Goal: Information Seeking & Learning: Learn about a topic

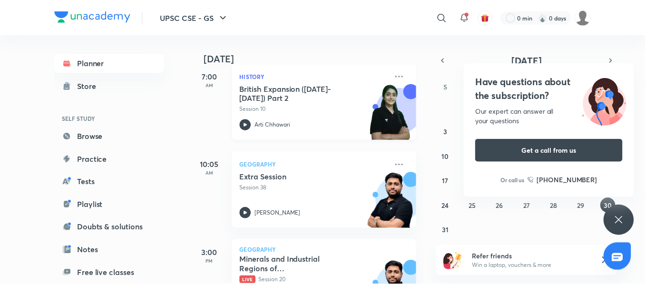
scroll to position [188, 0]
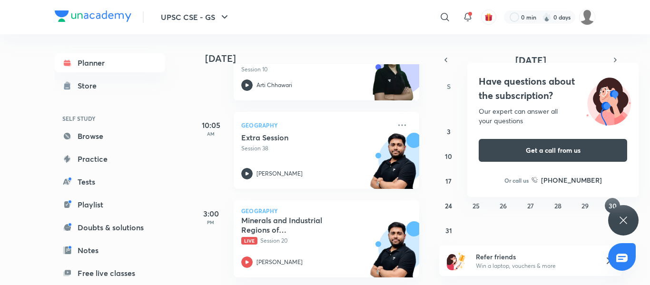
click at [374, 163] on img at bounding box center [393, 166] width 52 height 66
click at [446, 18] on icon at bounding box center [444, 16] width 11 height 11
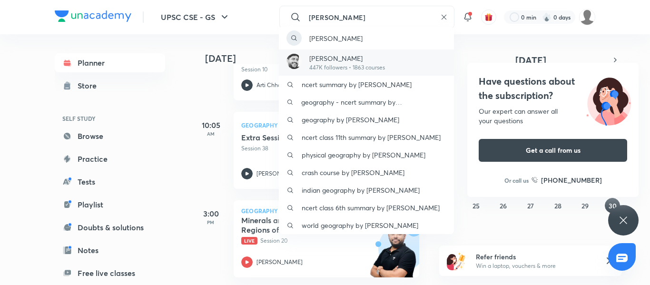
type input "[PERSON_NAME]"
click at [340, 58] on p "[PERSON_NAME]" at bounding box center [347, 58] width 76 height 10
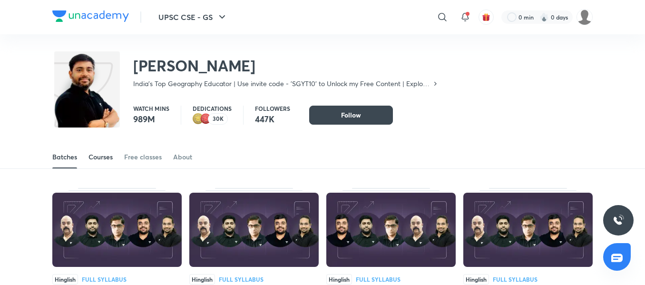
click at [98, 163] on link "Courses" at bounding box center [101, 157] width 24 height 23
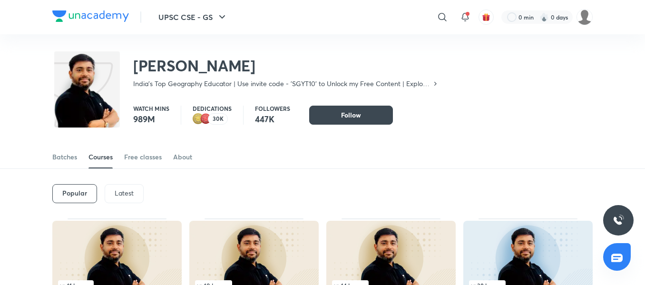
click at [122, 193] on p "Latest" at bounding box center [124, 193] width 19 height 8
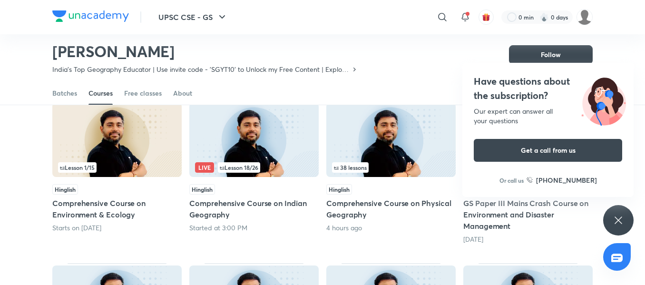
scroll to position [89, 0]
click at [528, 88] on h4 "Have questions about the subscription?" at bounding box center [548, 88] width 148 height 29
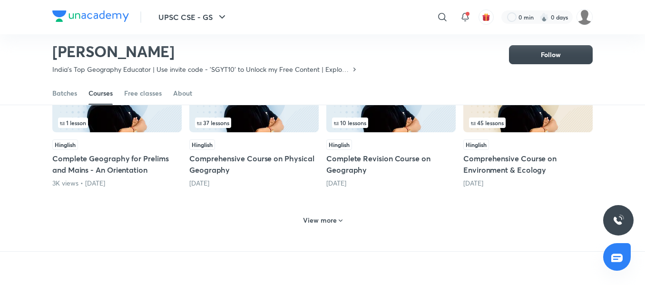
scroll to position [448, 0]
click at [320, 219] on h6 "View more" at bounding box center [320, 221] width 34 height 10
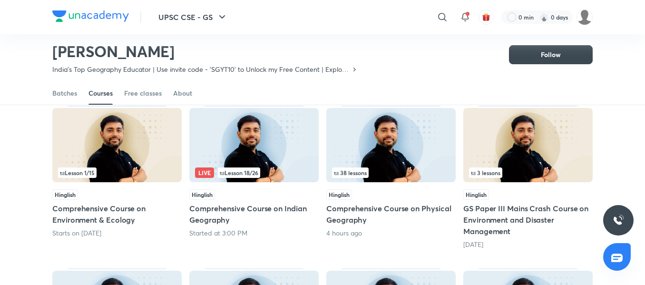
scroll to position [112, 0]
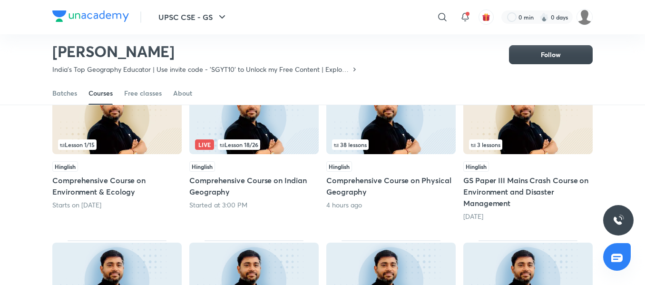
click at [377, 138] on img at bounding box center [391, 117] width 129 height 74
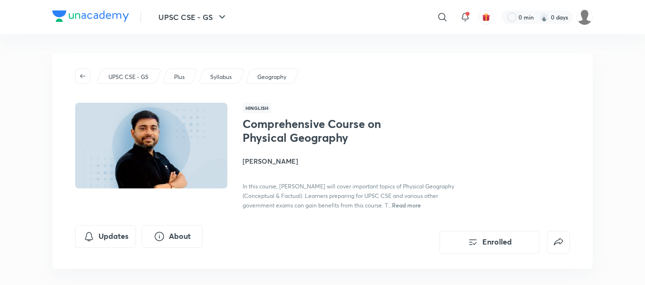
scroll to position [61, 0]
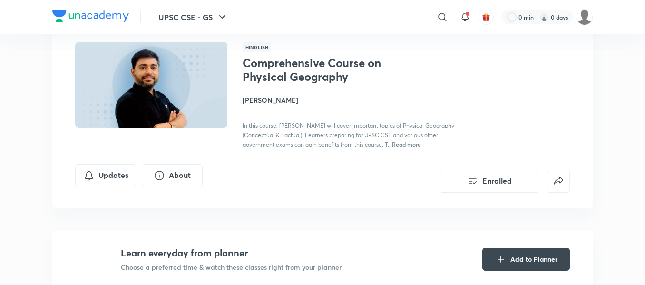
click at [377, 138] on span "In this course, [PERSON_NAME] will cover important topics of Physical Geography…" at bounding box center [349, 135] width 212 height 26
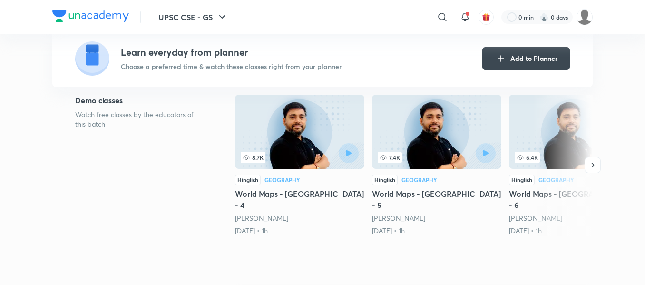
scroll to position [0, 0]
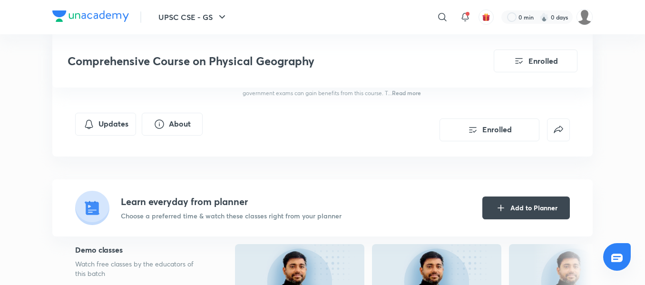
scroll to position [298, 0]
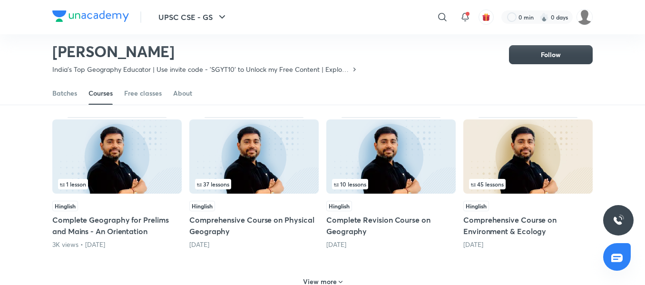
scroll to position [388, 0]
click at [264, 178] on img at bounding box center [253, 156] width 129 height 74
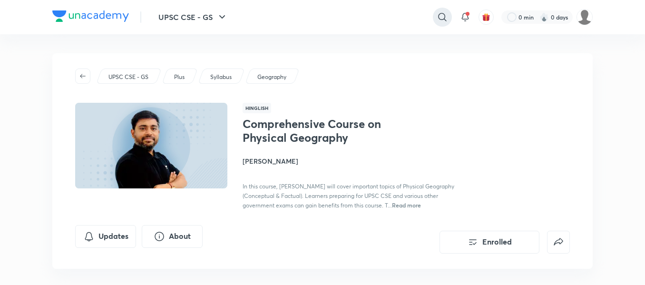
click at [438, 16] on icon at bounding box center [442, 16] width 11 height 11
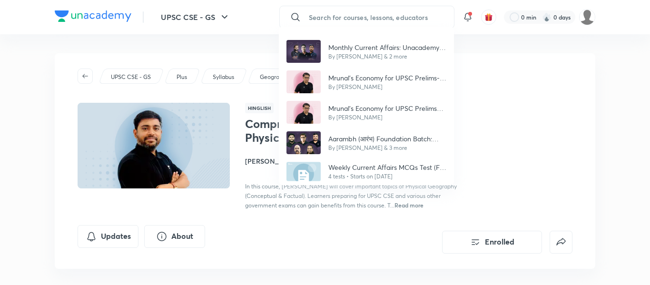
click at [130, 75] on div "Monthly Current Affairs: Unacademy Articulate Magazine By [PERSON_NAME] & 2 mor…" at bounding box center [325, 142] width 650 height 285
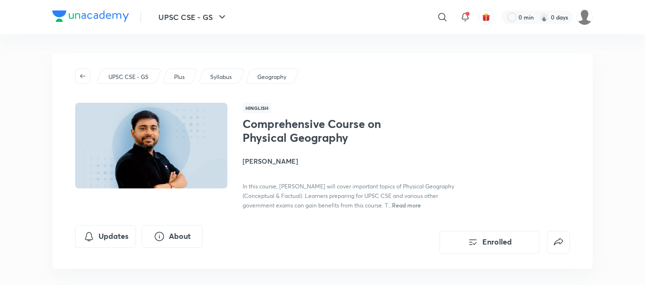
click at [130, 75] on p "UPSC CSE - GS" at bounding box center [129, 77] width 40 height 9
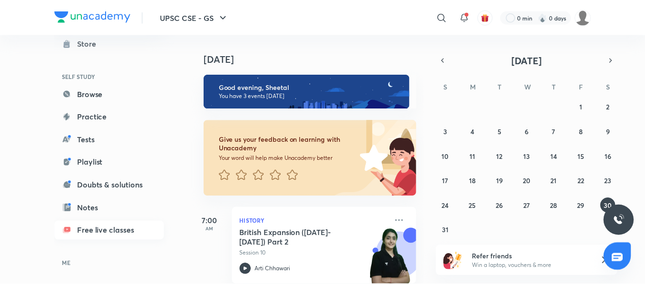
scroll to position [20, 0]
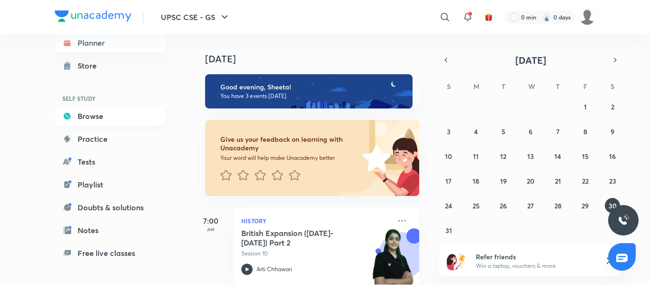
click at [109, 113] on link "Browse" at bounding box center [110, 116] width 110 height 19
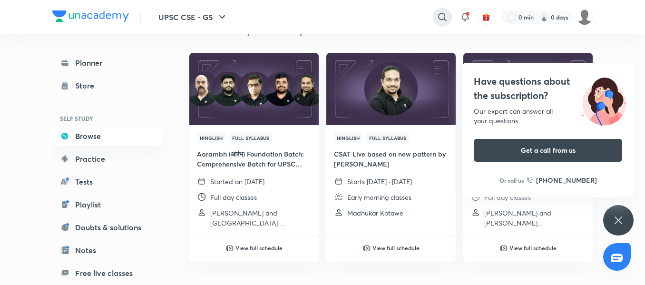
scroll to position [190, 0]
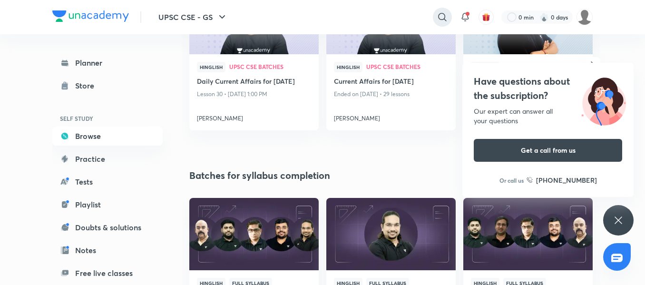
click at [445, 15] on icon at bounding box center [442, 16] width 11 height 11
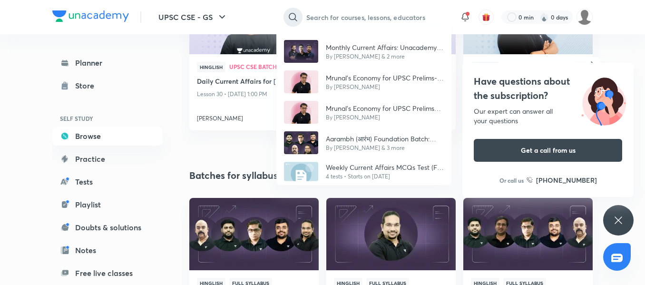
scroll to position [0, 0]
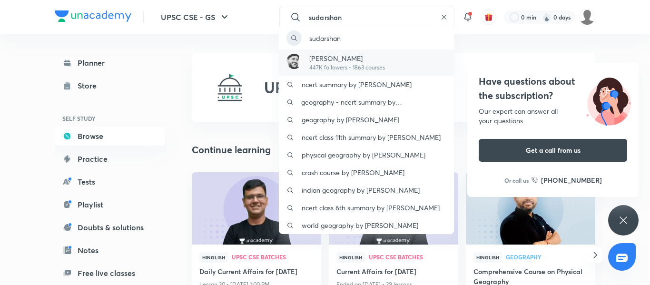
type input "sudarshan"
click at [355, 60] on p "[PERSON_NAME]" at bounding box center [347, 58] width 76 height 10
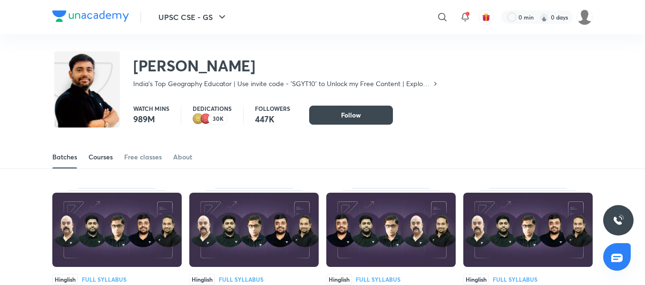
click at [101, 157] on div "Courses" at bounding box center [101, 157] width 24 height 10
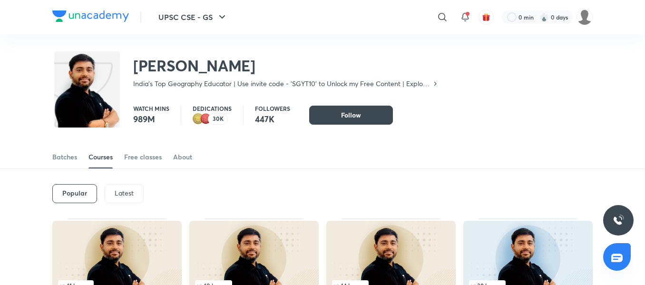
click at [119, 189] on p "Latest" at bounding box center [124, 193] width 19 height 8
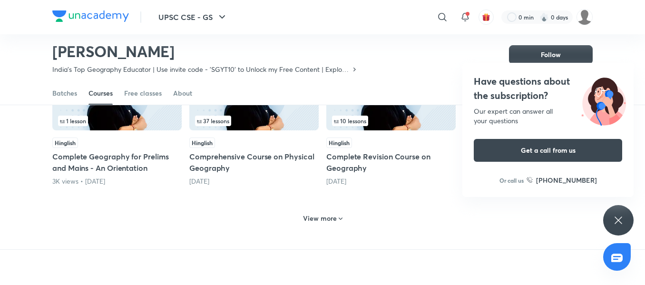
scroll to position [449, 0]
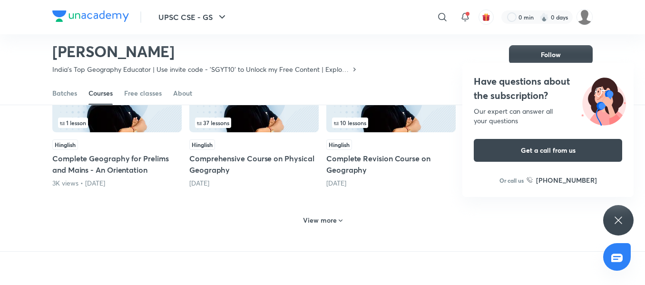
click at [533, 102] on h4 "Have questions about the subscription?" at bounding box center [548, 88] width 148 height 29
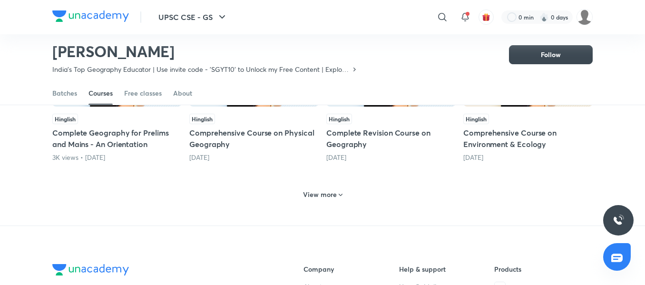
scroll to position [475, 0]
click at [330, 194] on h6 "View more" at bounding box center [320, 194] width 34 height 10
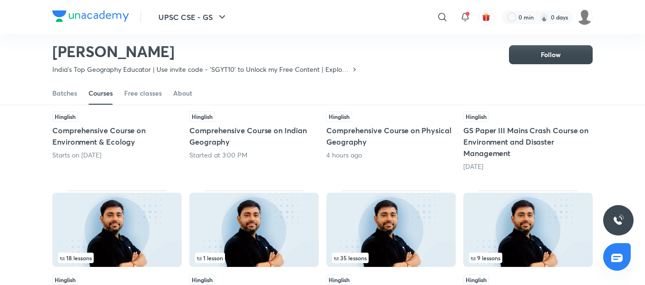
scroll to position [287, 0]
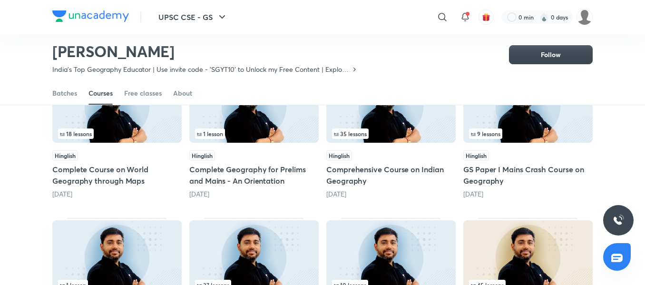
click at [269, 238] on img at bounding box center [253, 257] width 129 height 74
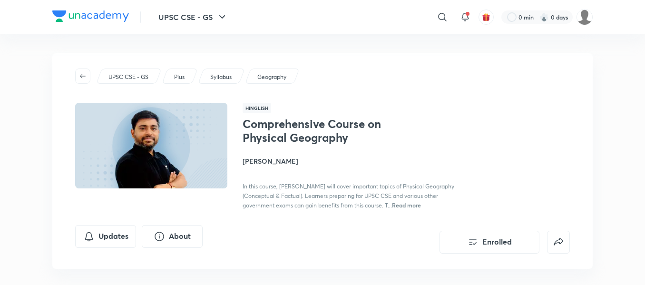
scroll to position [287, 0]
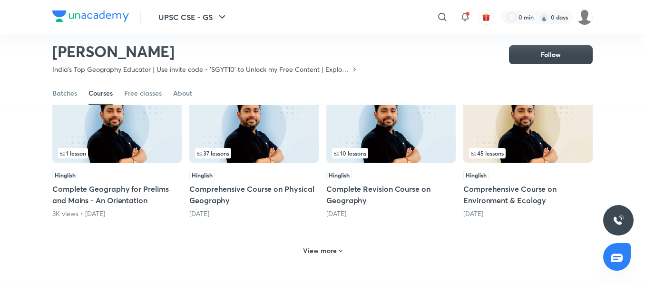
scroll to position [419, 0]
click at [234, 140] on img at bounding box center [253, 125] width 129 height 74
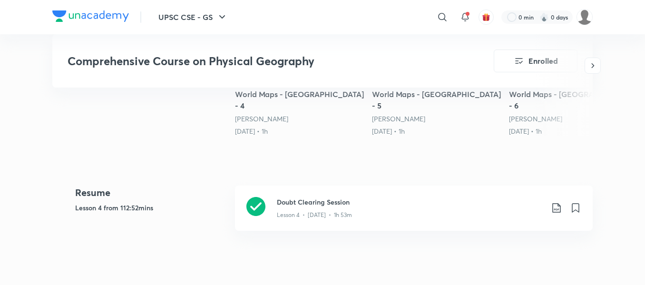
scroll to position [362, 0]
click at [328, 207] on div "Lesson 4 • [DATE] • 1h 53m" at bounding box center [410, 213] width 267 height 12
